Goal: Find specific page/section: Find specific page/section

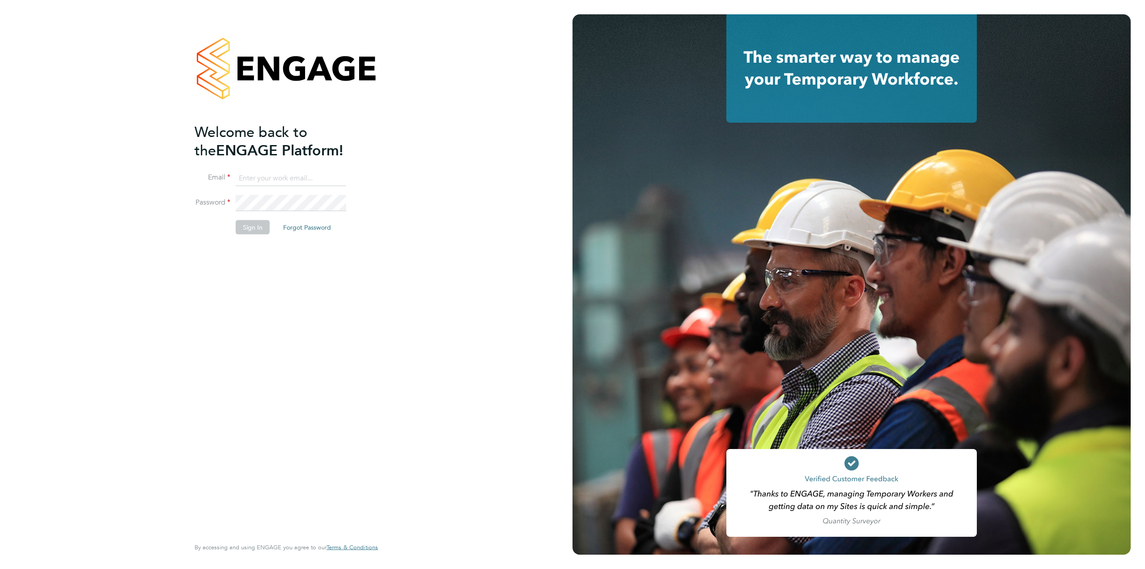
type input "[EMAIL_ADDRESS][DOMAIN_NAME]"
click at [255, 221] on button "Sign In" at bounding box center [253, 227] width 34 height 14
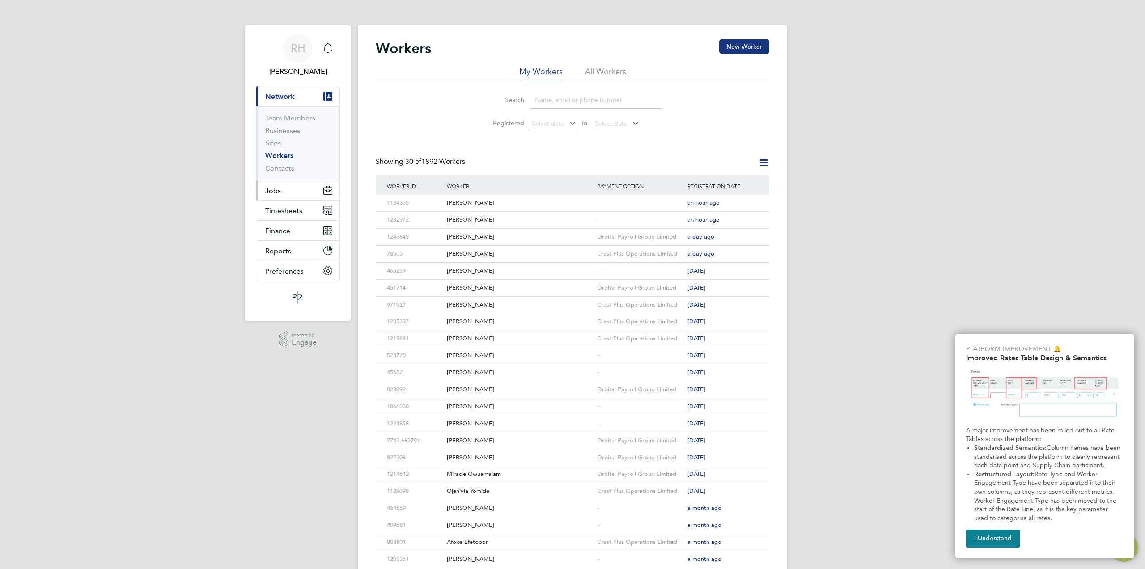
click at [292, 187] on button "Jobs" at bounding box center [297, 190] width 83 height 20
click at [296, 166] on link "Placements" at bounding box center [283, 163] width 37 height 8
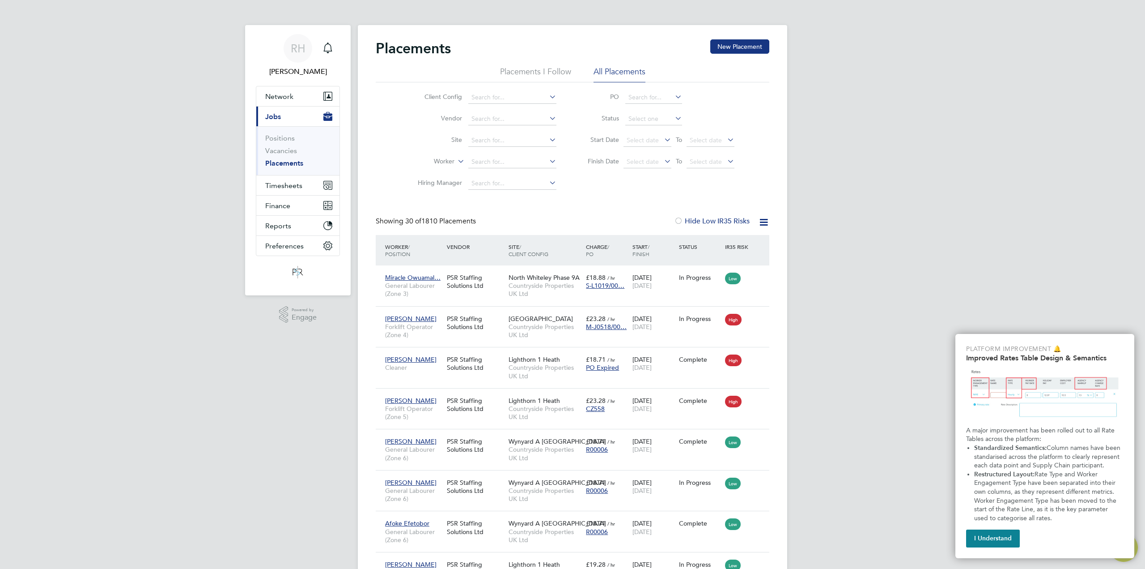
click at [492, 155] on li "Worker" at bounding box center [483, 161] width 168 height 21
click at [492, 160] on input at bounding box center [512, 162] width 88 height 13
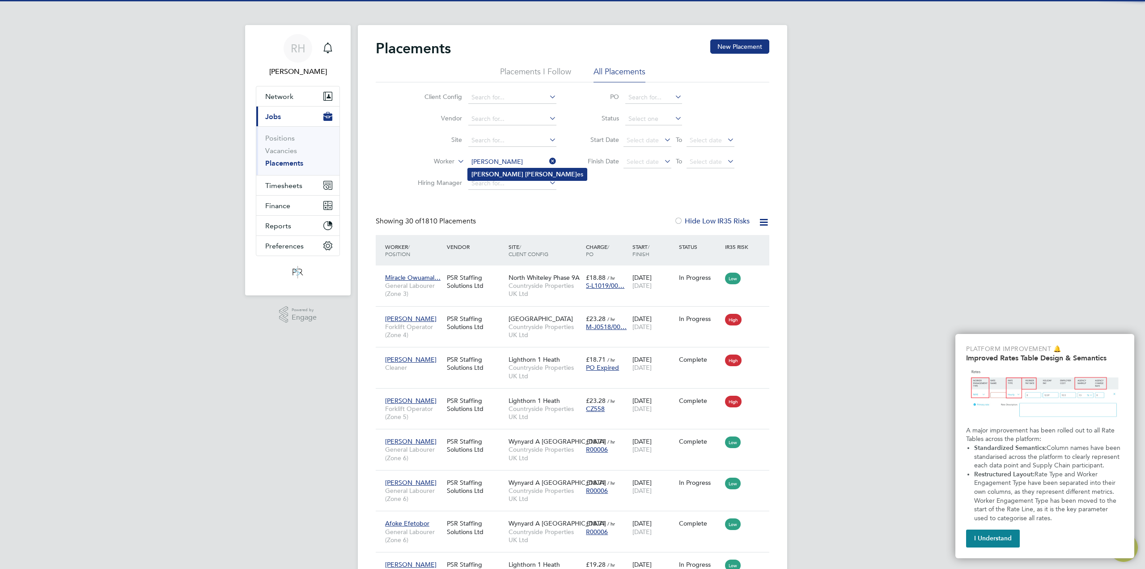
click at [525, 172] on b "Holm" at bounding box center [551, 174] width 52 height 8
type input "Robert Holmes"
